Goal: Find contact information: Find contact information

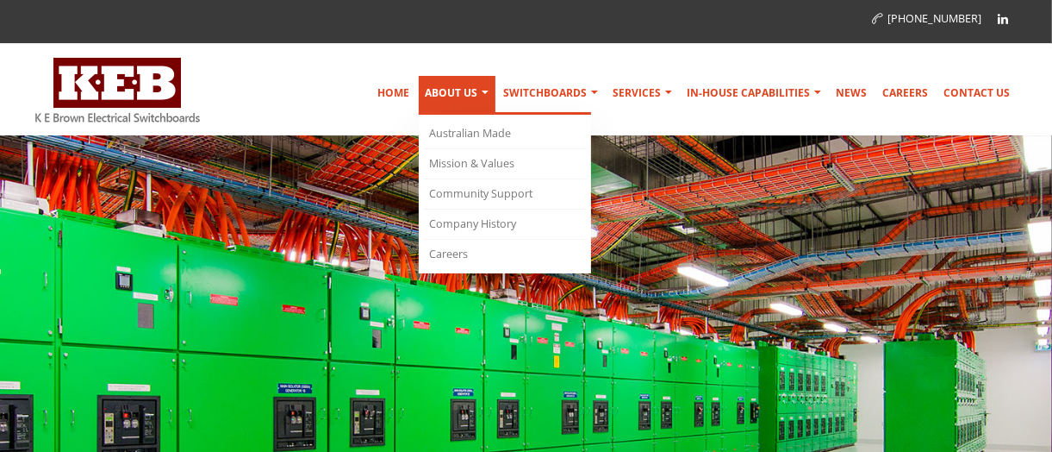
click at [465, 100] on link "About Us" at bounding box center [457, 95] width 77 height 39
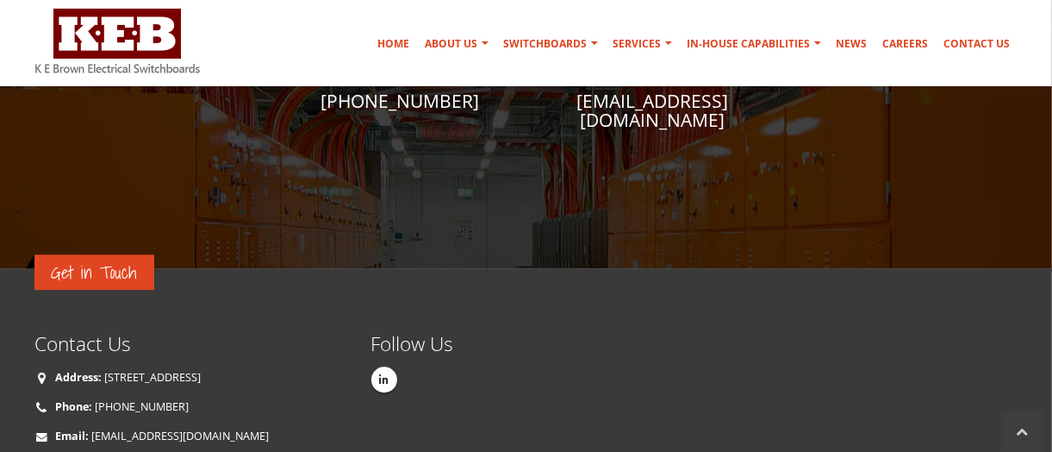
scroll to position [2697, 0]
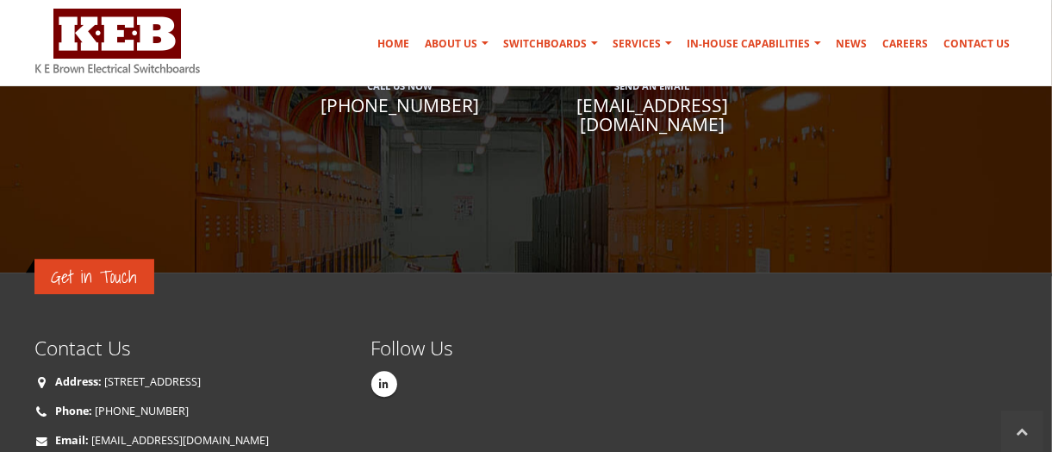
click at [132, 403] on link "[PHONE_NUMBER]" at bounding box center [143, 410] width 94 height 15
click at [155, 403] on link "[PHONE_NUMBER]" at bounding box center [143, 410] width 94 height 15
